Goal: Task Accomplishment & Management: Use online tool/utility

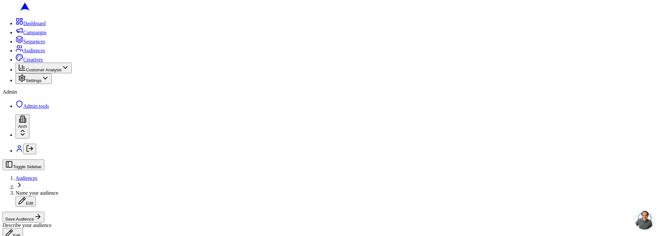
click at [18, 82] on icon at bounding box center [22, 78] width 8 height 8
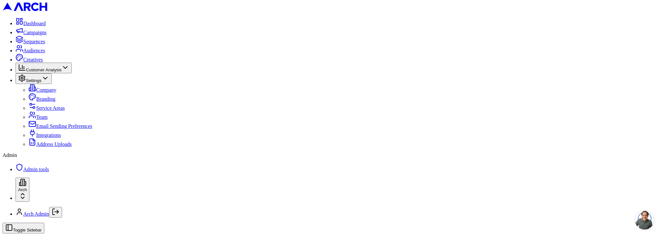
click at [32, 172] on span "Admin tools" at bounding box center [36, 169] width 26 height 5
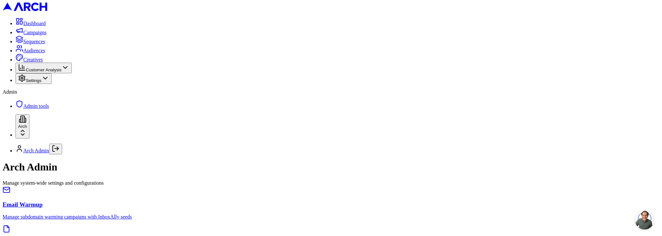
click at [174, 202] on h3 "Email Warmup" at bounding box center [331, 205] width 657 height 7
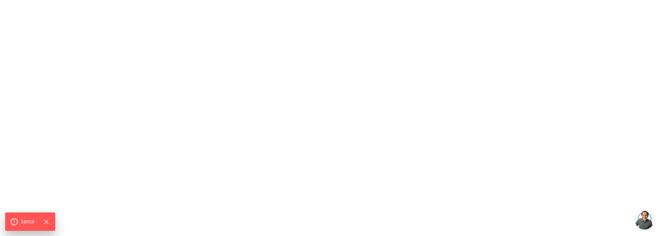
drag, startPoint x: 108, startPoint y: 149, endPoint x: 113, endPoint y: 148, distance: 4.6
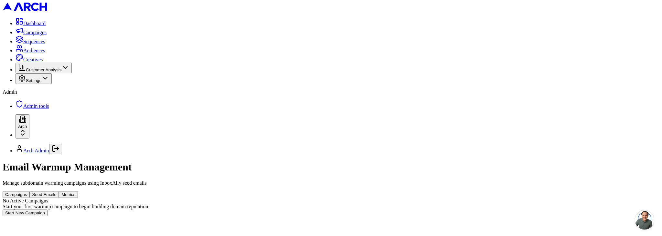
click at [59, 191] on button "Seed Emails" at bounding box center [43, 194] width 29 height 7
click at [328, 98] on html "Dashboard Campaigns Sequences Audiences Creatives Customer Analysis Settings Ad…" at bounding box center [331, 129] width 662 height 259
click at [84, 230] on input "CSV File" at bounding box center [44, 233] width 82 height 7
type input "C:\fakepath\all_seed_emails.csv"
click at [122, 161] on div "Email Warmup Management Manage subdomain warming campaigns using InboxAlly seed…" at bounding box center [336, 207] width 666 height 92
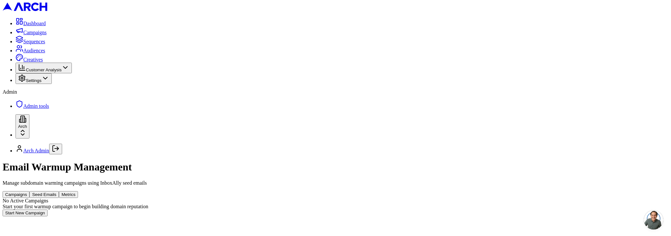
click at [339, 161] on div "Email Warmup Management Manage subdomain warming campaigns using InboxAlly seed…" at bounding box center [336, 188] width 666 height 55
click at [59, 191] on button "Seed Emails" at bounding box center [43, 194] width 29 height 7
click at [29, 191] on button "Campaigns" at bounding box center [16, 194] width 27 height 7
click at [48, 210] on button "Start New Campaign" at bounding box center [25, 213] width 45 height 7
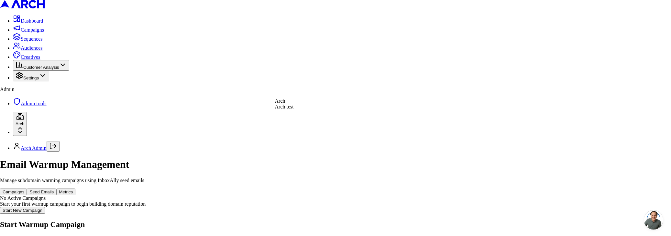
click at [342, 88] on body "Dashboard Campaigns Sequences Audiences Creatives Customer Analysis Settings Ad…" at bounding box center [335, 162] width 671 height 324
click at [335, 119] on body "Dashboard Campaigns Sequences Audiences Creatives Customer Analysis Settings Ad…" at bounding box center [335, 162] width 671 height 324
click at [320, 152] on body "Dashboard Campaigns Sequences Audiences Creatives Customer Analysis Settings Ad…" at bounding box center [335, 162] width 671 height 324
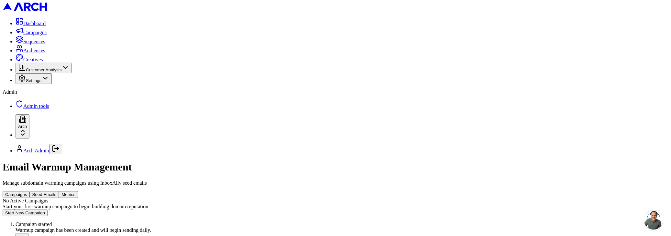
click at [141, 161] on div "Email Warmup Management Manage subdomain warming campaigns using InboxAlly seed…" at bounding box center [336, 188] width 666 height 55
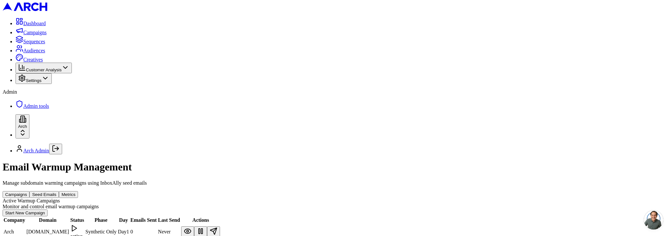
click at [26, 224] on td "Arch" at bounding box center [14, 232] width 22 height 16
click at [194, 227] on button at bounding box center [187, 232] width 13 height 11
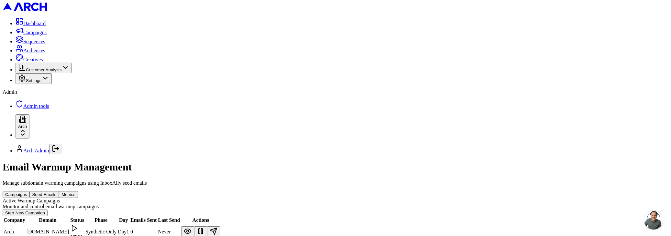
drag, startPoint x: 267, startPoint y: 127, endPoint x: 258, endPoint y: 126, distance: 8.2
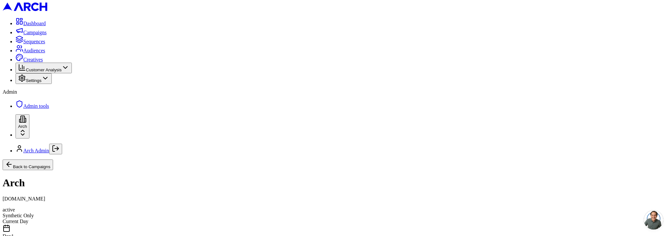
click at [608, 213] on div "Synthetic Only" at bounding box center [336, 216] width 666 height 6
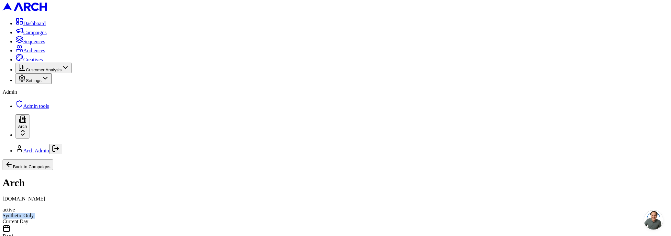
drag, startPoint x: 161, startPoint y: 92, endPoint x: 156, endPoint y: 91, distance: 5.0
click at [53, 160] on button "Back to Campaigns" at bounding box center [28, 165] width 50 height 11
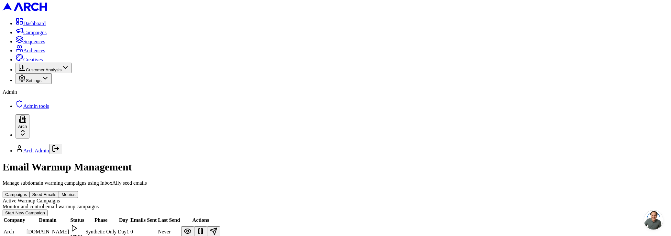
click at [78, 225] on icon at bounding box center [74, 229] width 8 height 8
click at [84, 234] on div "active" at bounding box center [77, 237] width 14 height 6
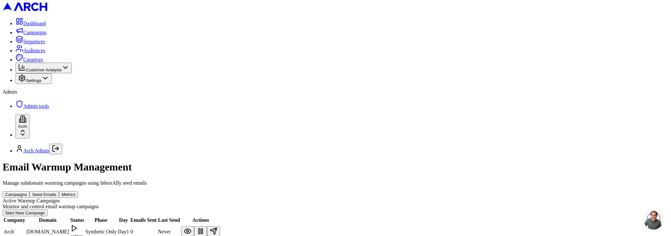
copy div "Some campaigns haven't sent their first batch yet. Daily sends occur at 2 PM UT…"
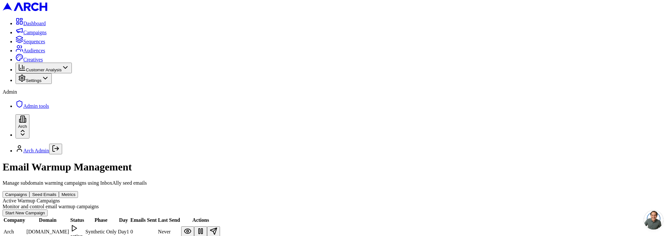
drag, startPoint x: 550, startPoint y: 153, endPoint x: 556, endPoint y: 131, distance: 22.4
click at [550, 161] on div "Email Warmup Management Manage subdomain warming campaigns using InboxAlly seed…" at bounding box center [336, 208] width 666 height 94
click at [220, 227] on button at bounding box center [213, 232] width 13 height 11
click at [220, 224] on td at bounding box center [200, 232] width 39 height 16
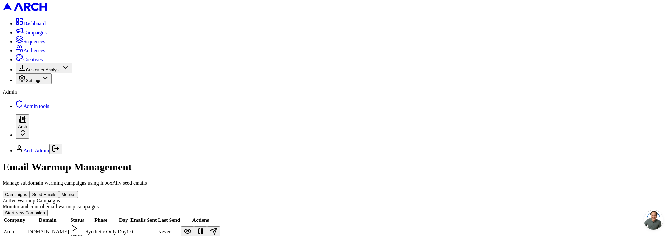
click at [194, 227] on button at bounding box center [187, 232] width 13 height 11
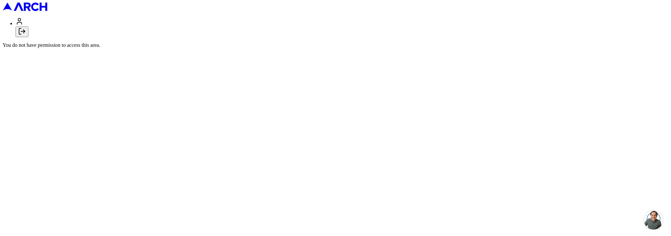
click at [26, 35] on icon "Log out" at bounding box center [22, 31] width 8 height 8
type input "[EMAIL_ADDRESS][DOMAIN_NAME]"
